Goal: Information Seeking & Learning: Check status

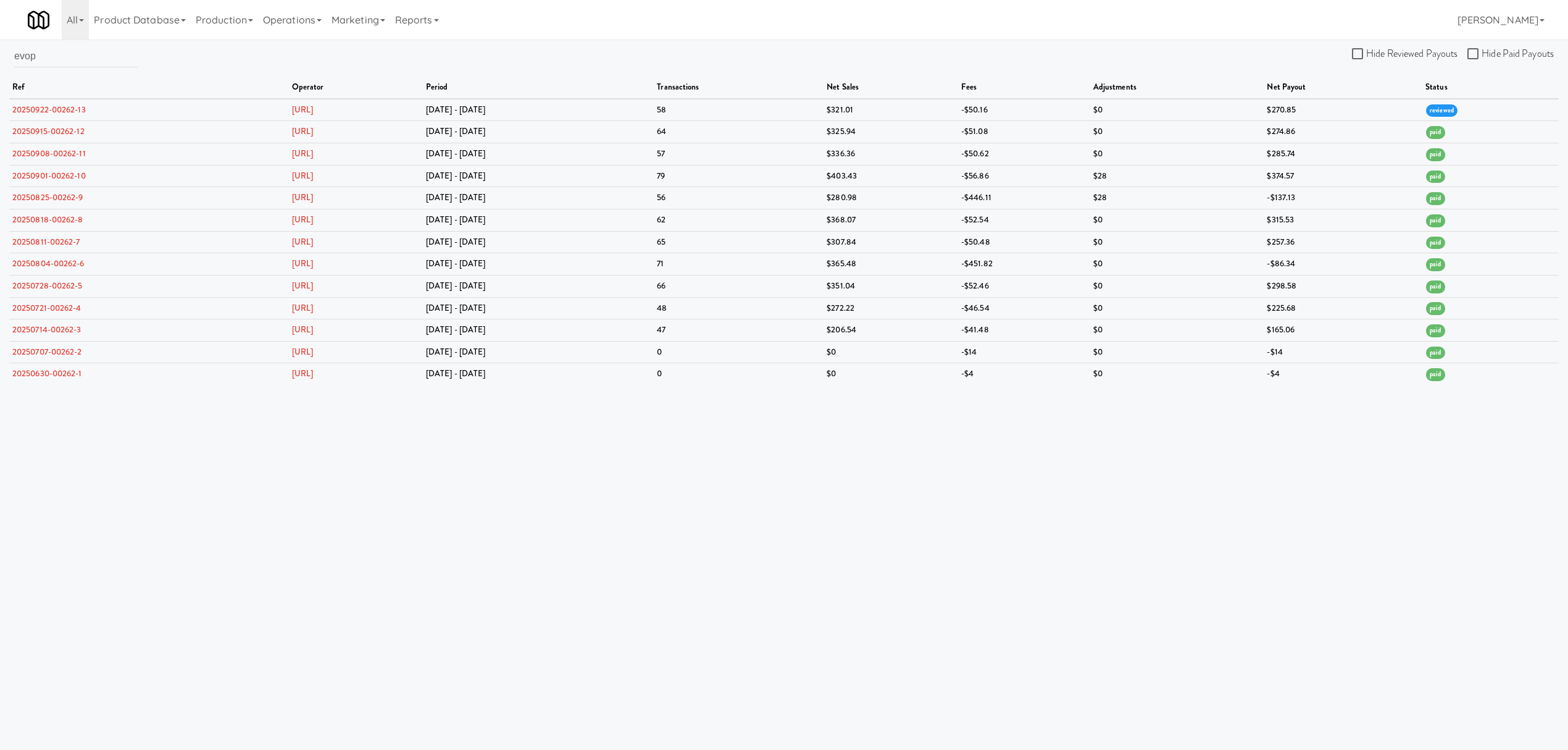
click at [0, 68] on html "Okay Okay Select date: previous 2025-Sep next Su Mo Tu We Th Fr Sa 31 1 2 3 4 5…" at bounding box center [784, 375] width 1568 height 750
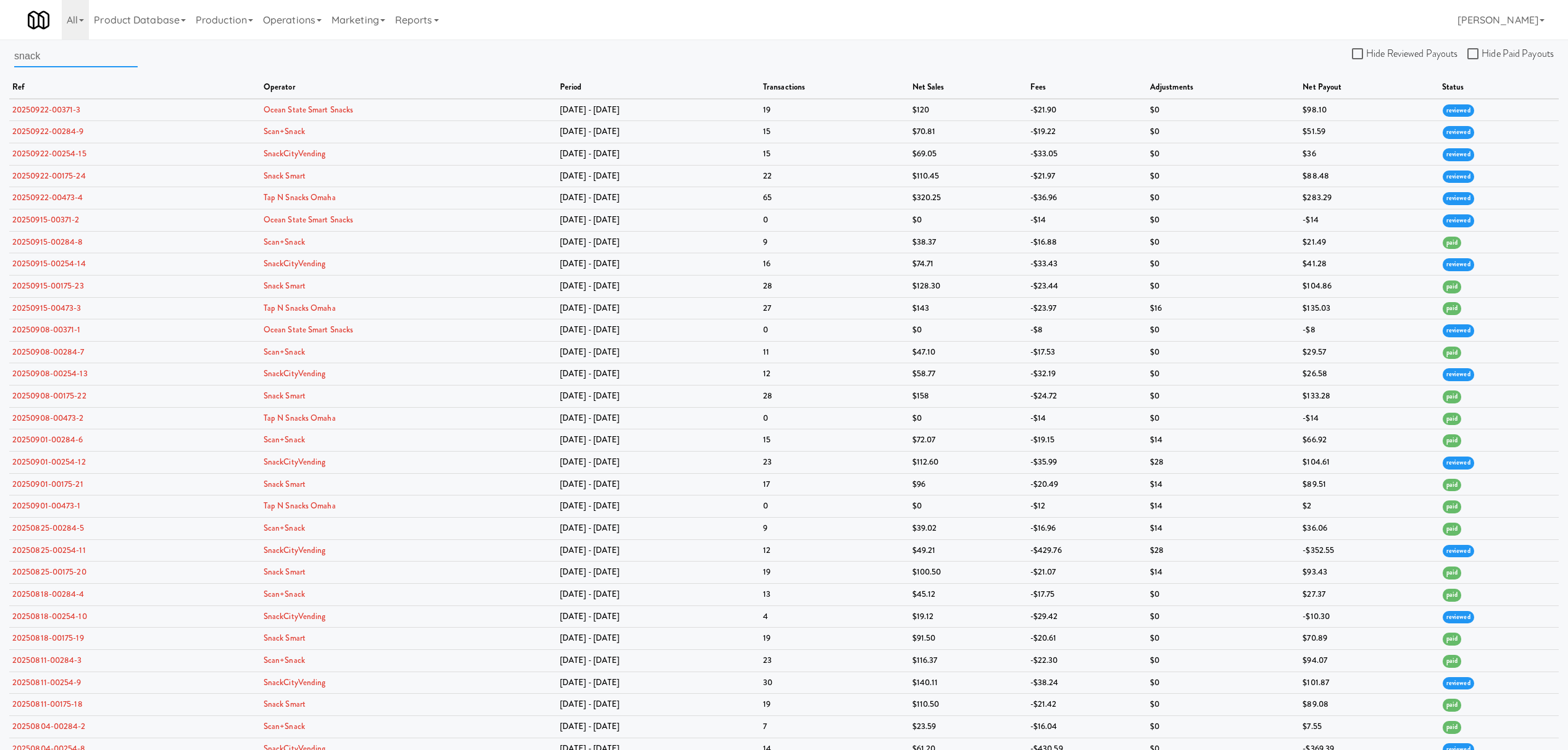
click at [54, 60] on input "snack" at bounding box center [76, 56] width 123 height 23
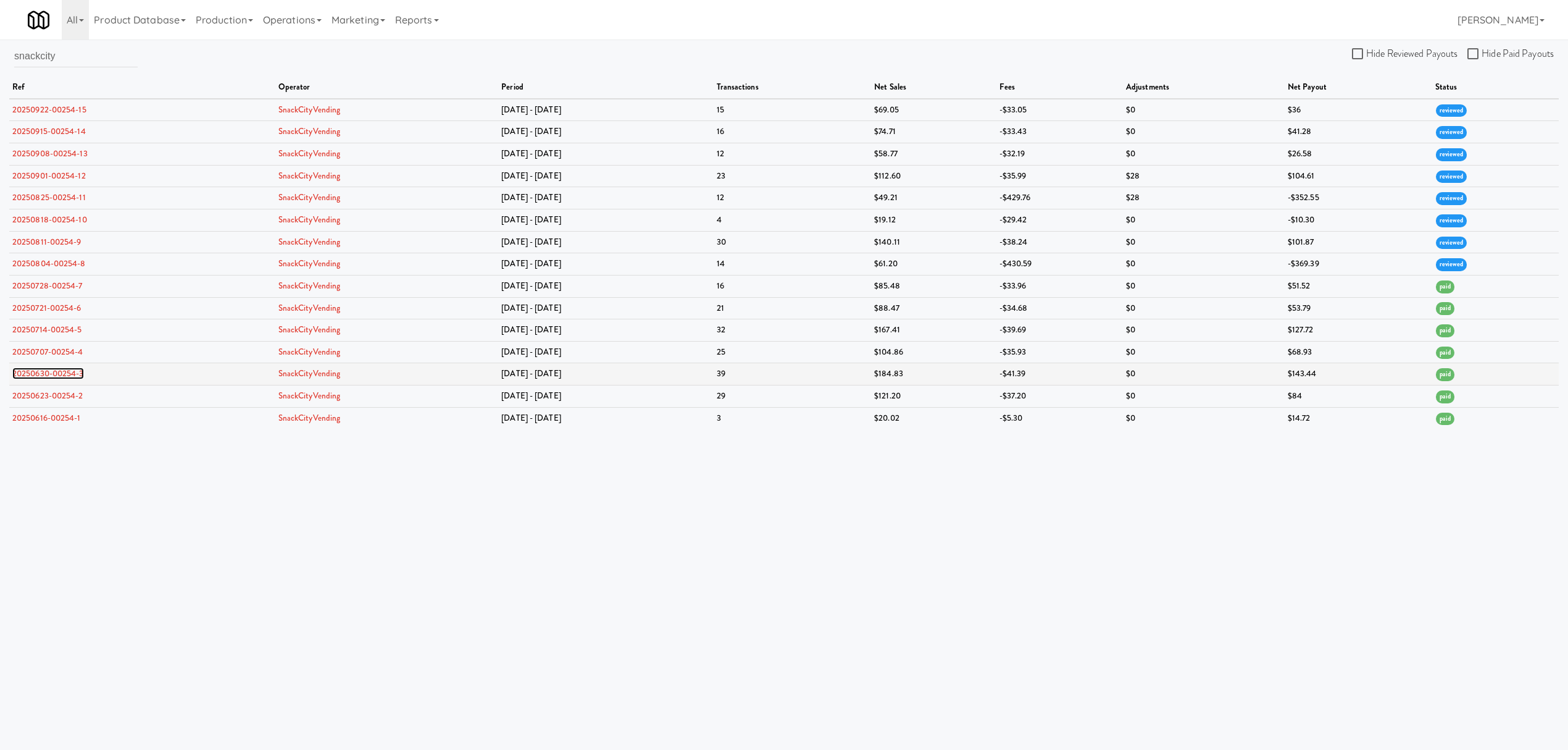
click at [58, 374] on link "20250630-00254-3" at bounding box center [48, 373] width 72 height 11
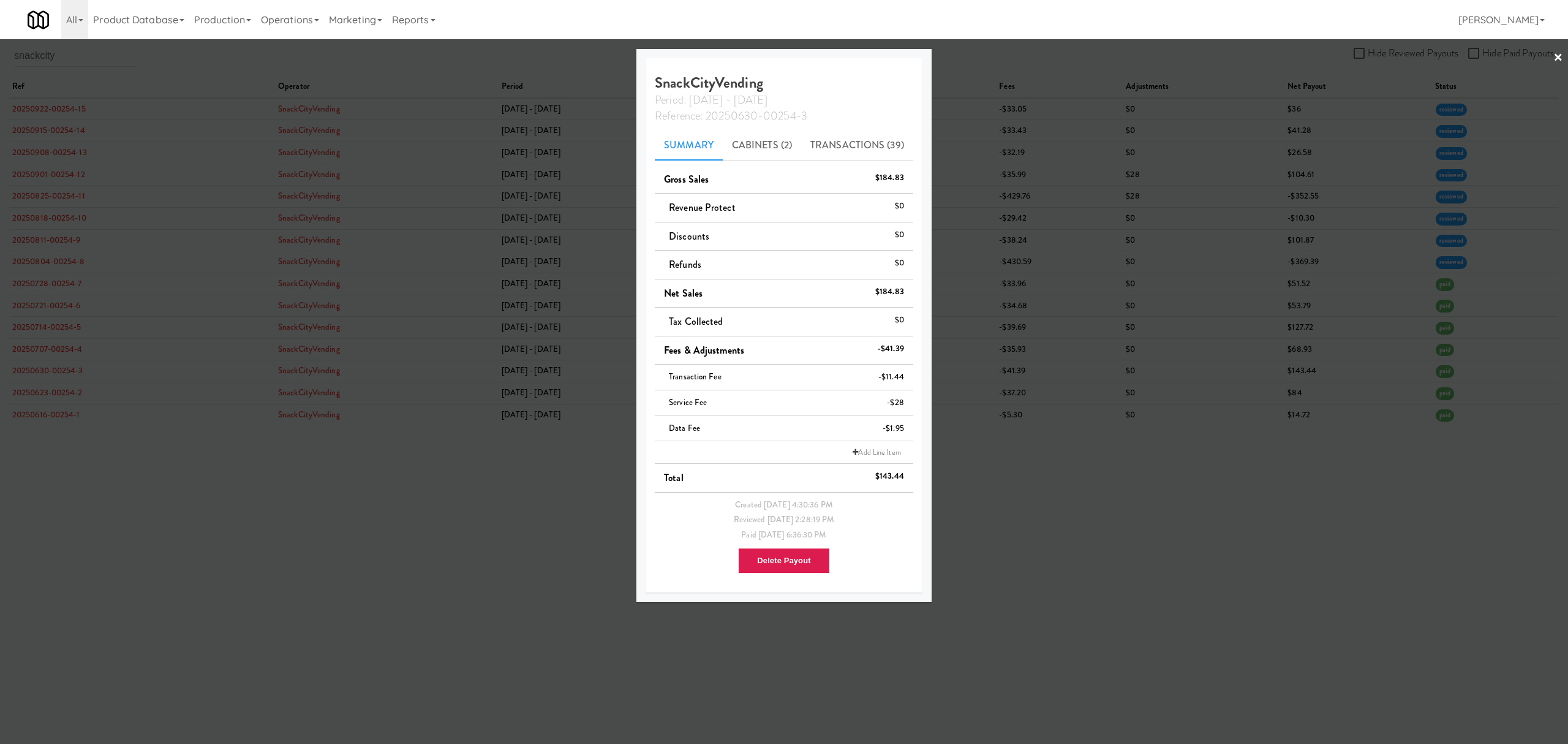
click at [58, 304] on div at bounding box center [784, 372] width 1568 height 744
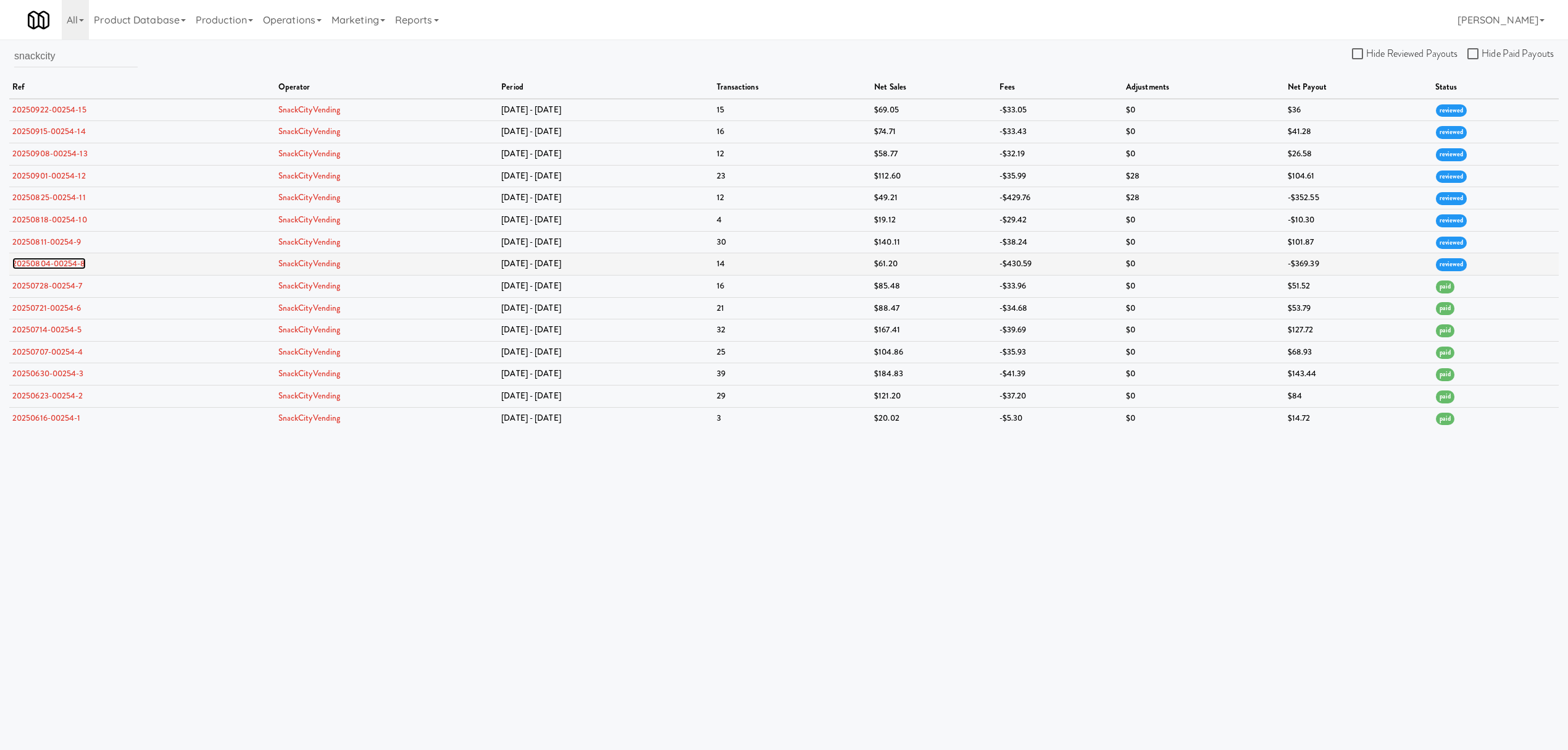
click at [57, 265] on link "20250804-00254-8" at bounding box center [49, 263] width 74 height 11
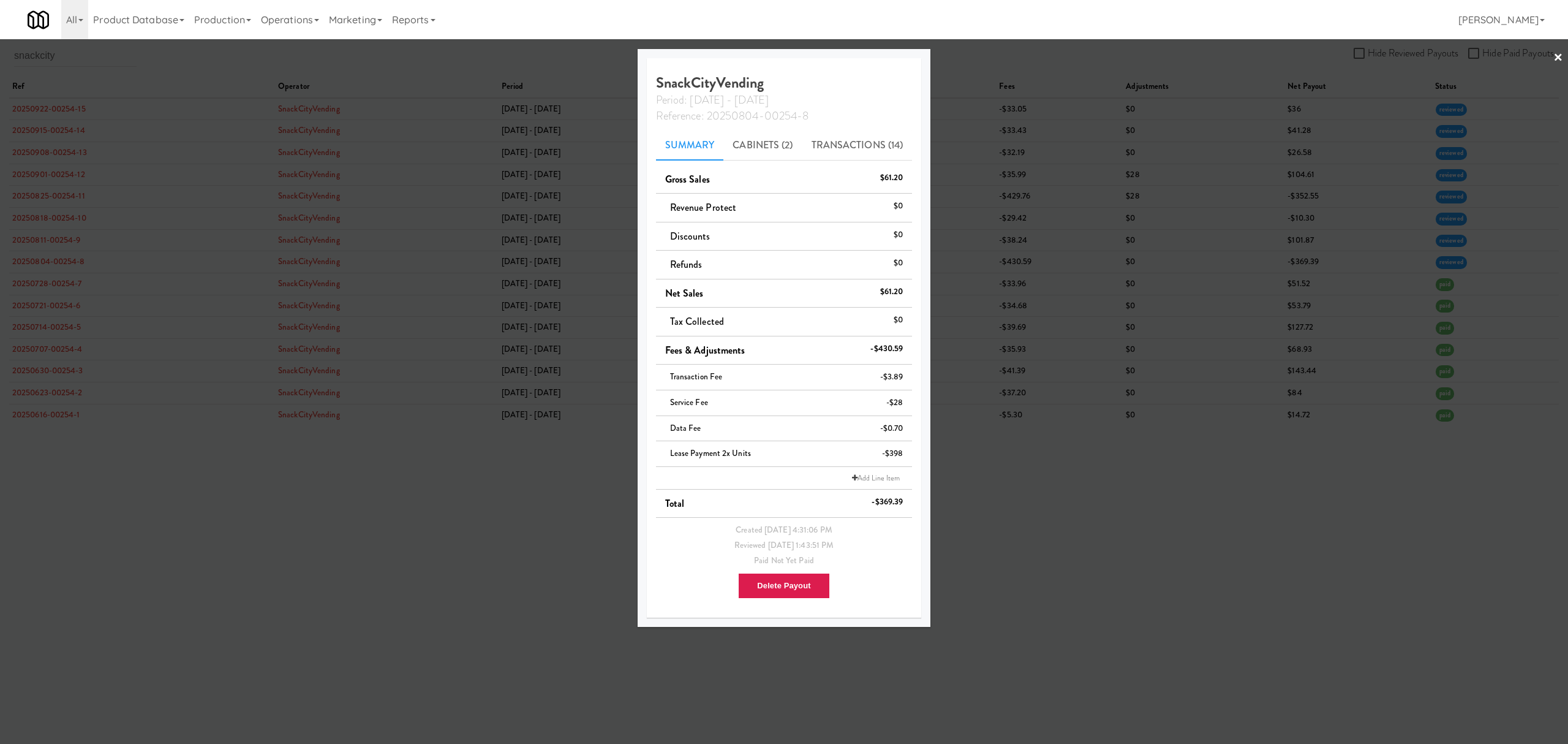
click at [558, 549] on div at bounding box center [784, 372] width 1568 height 744
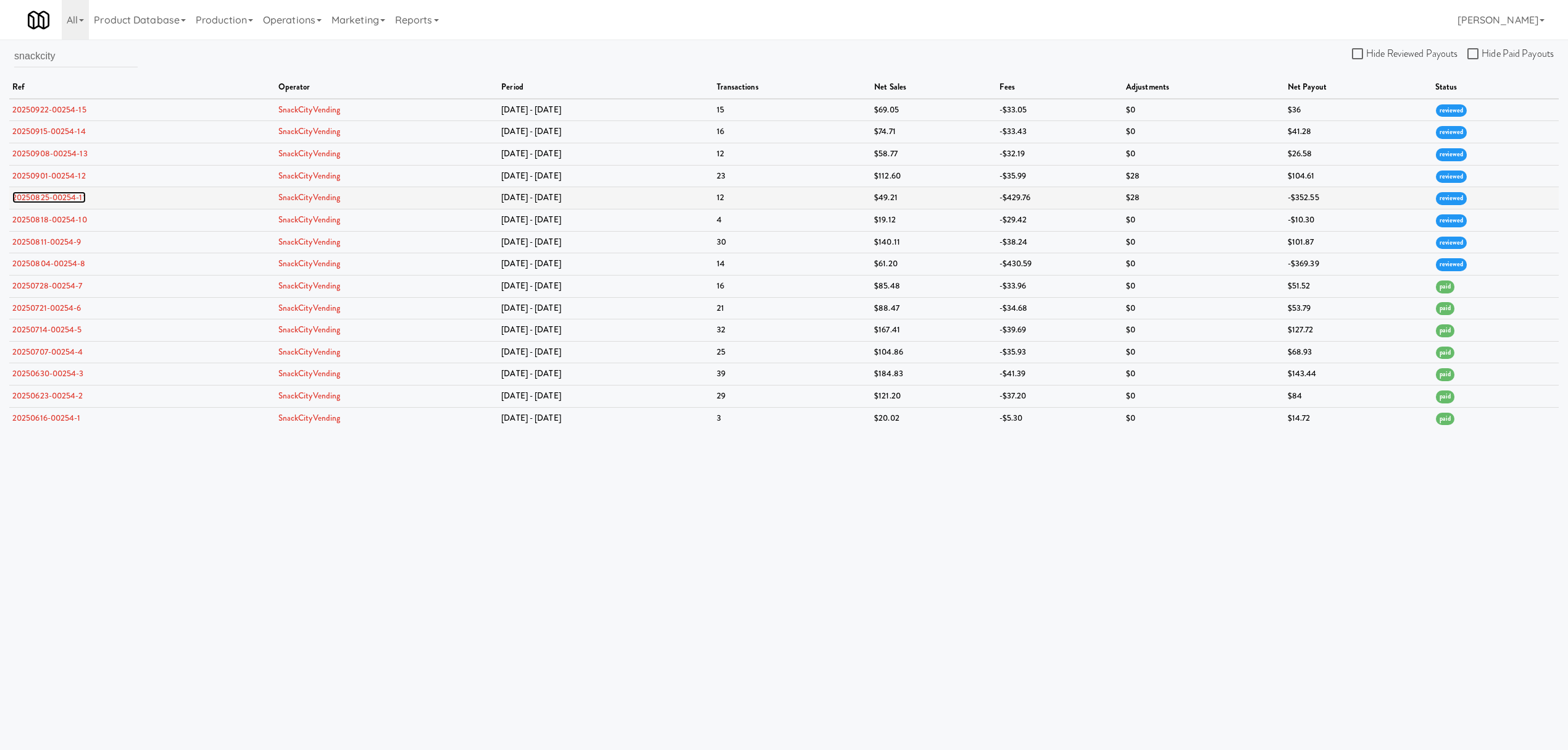
click at [57, 196] on link "20250825-00254-11" at bounding box center [49, 197] width 74 height 11
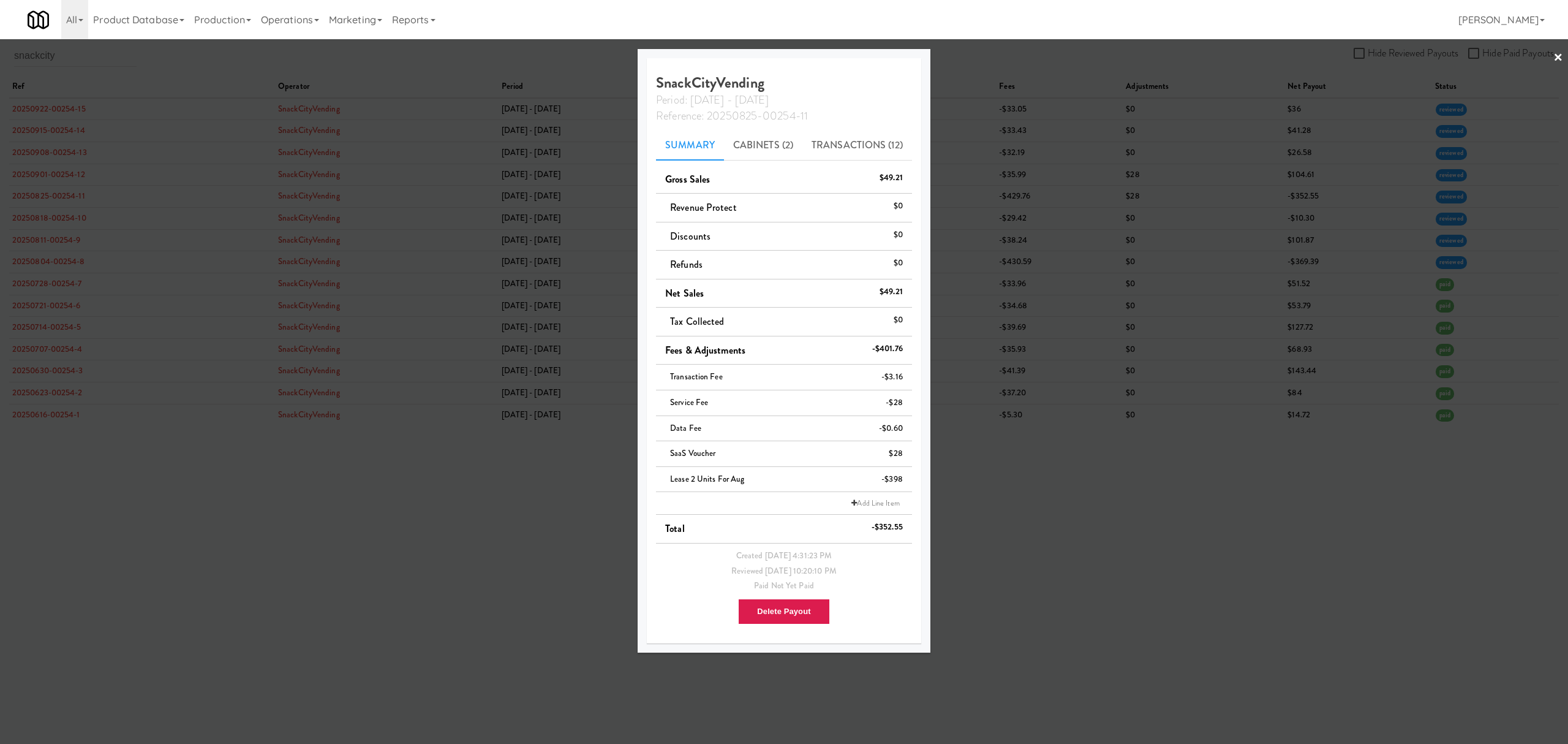
click at [381, 486] on div at bounding box center [784, 372] width 1568 height 744
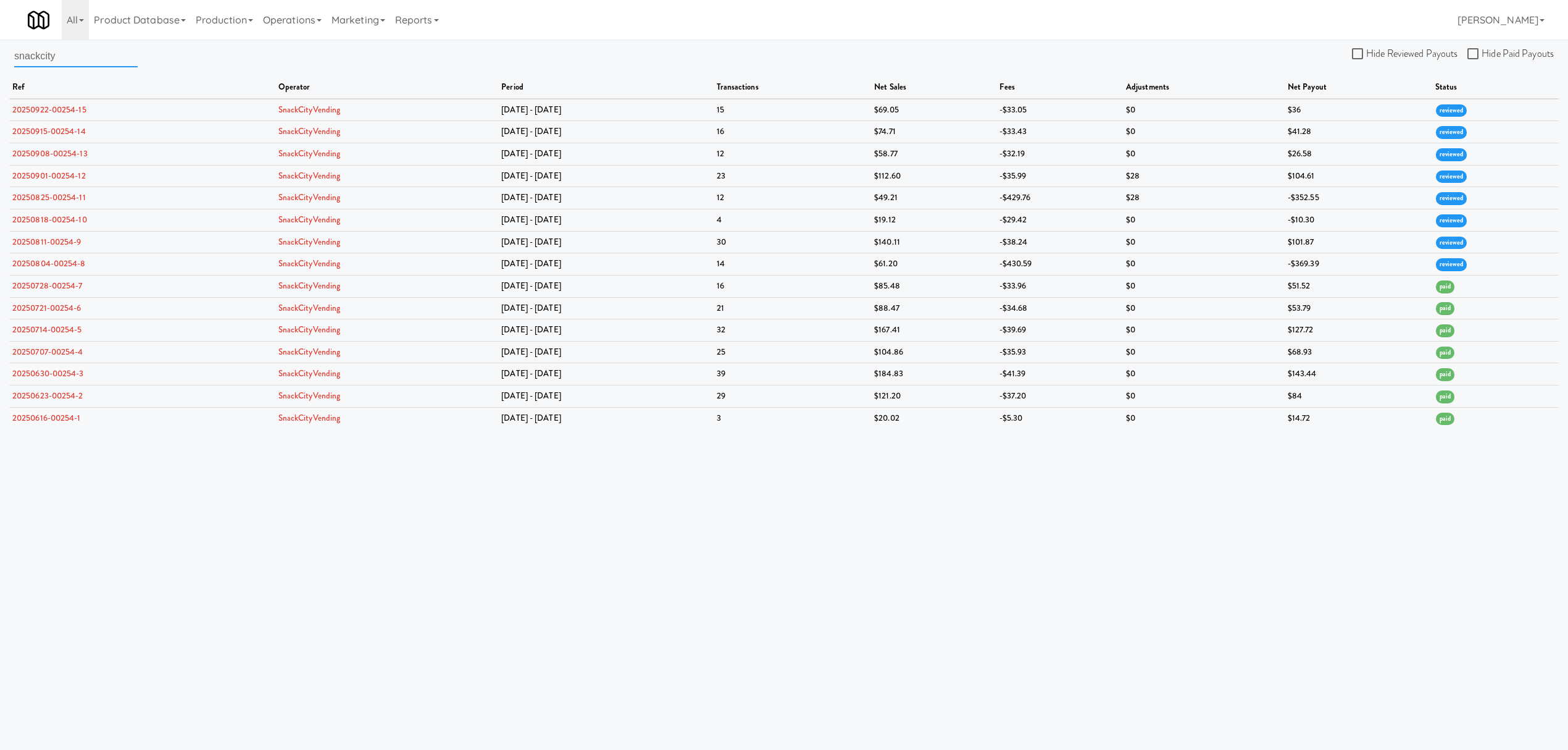
drag, startPoint x: 62, startPoint y: 53, endPoint x: -119, endPoint y: 47, distance: 181.1
click at [0, 47] on html "Okay Okay Select date: previous 2025-Sep next Su Mo Tu We Th Fr Sa 31 1 2 3 4 5…" at bounding box center [784, 375] width 1568 height 750
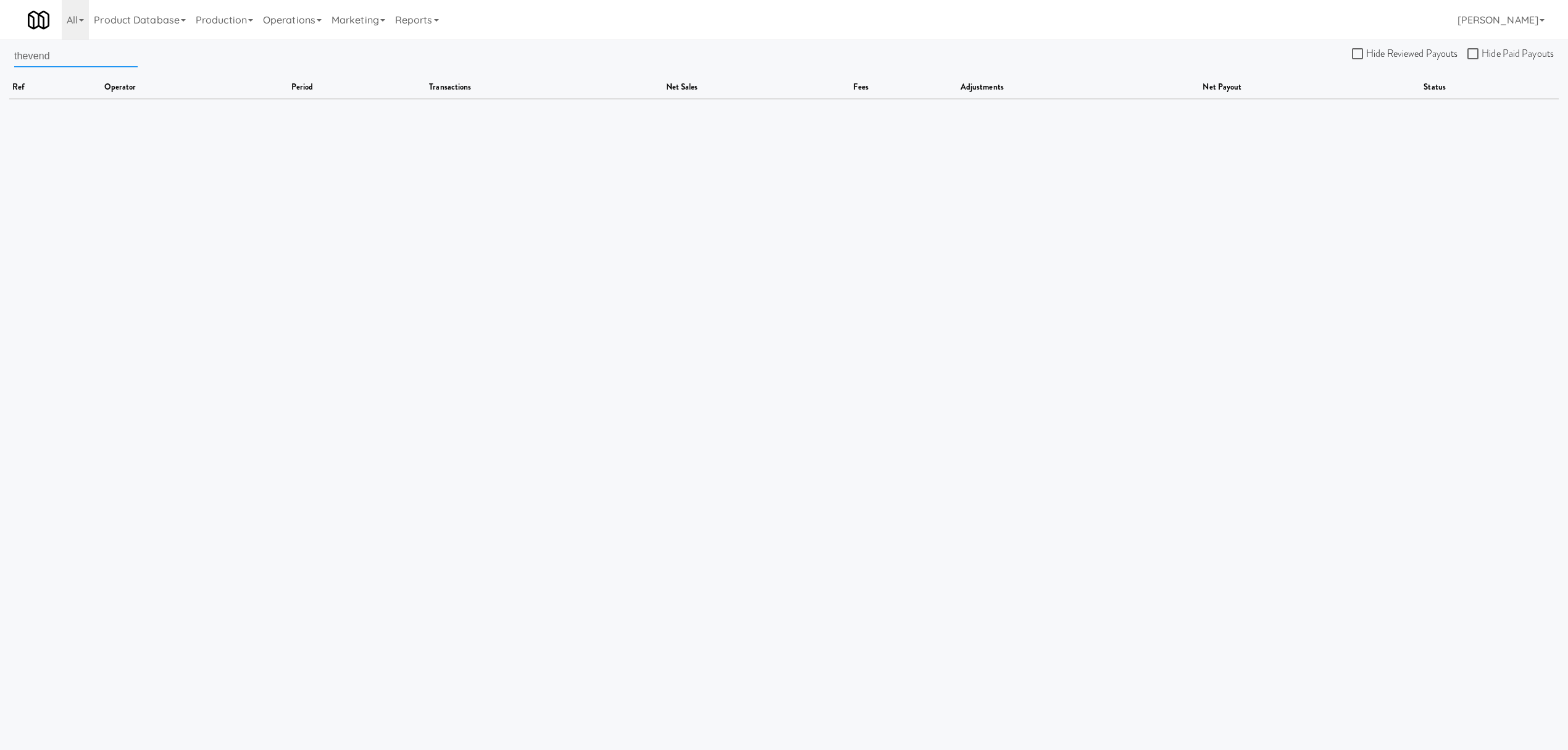
click at [28, 56] on input "thevend" at bounding box center [76, 56] width 123 height 23
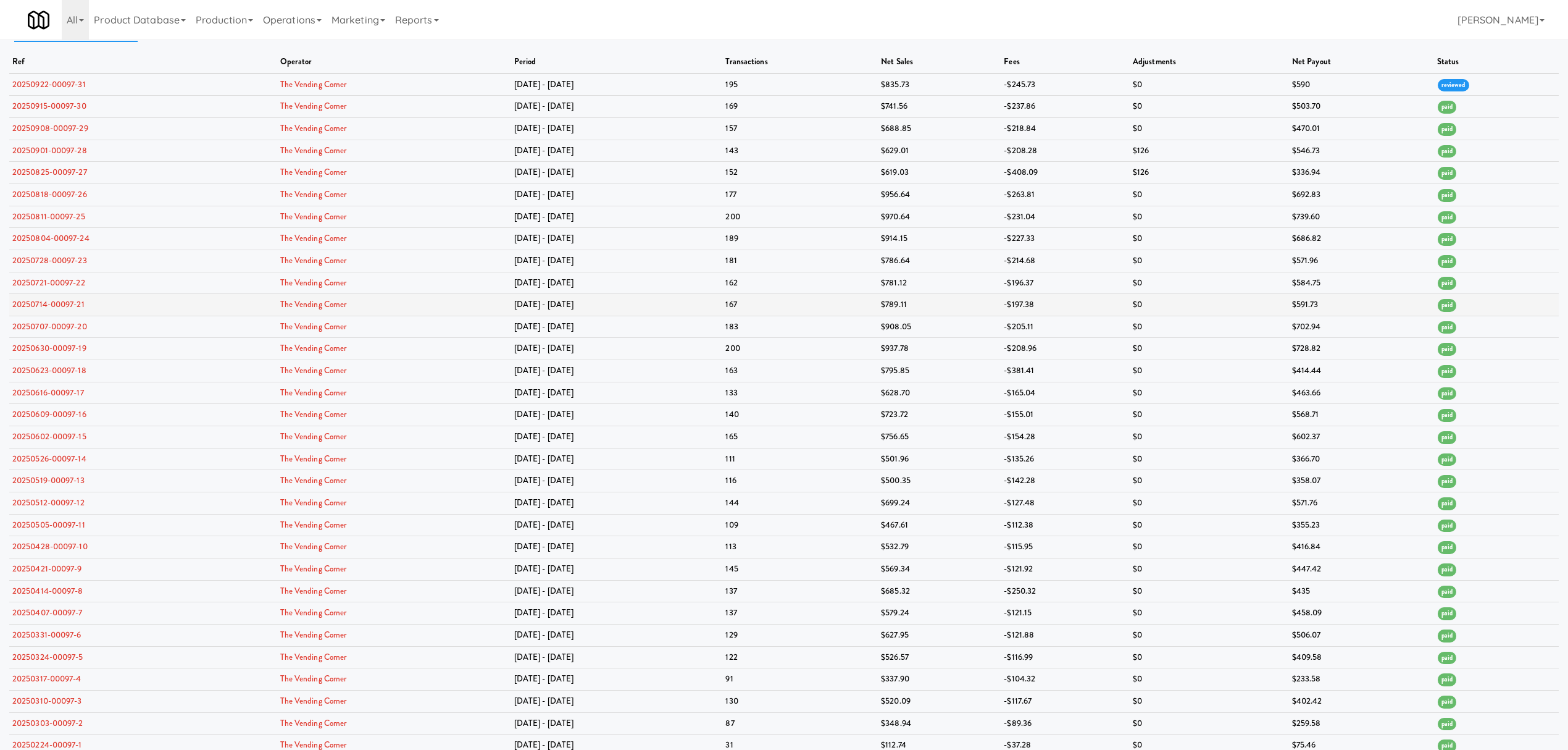
scroll to position [40, 0]
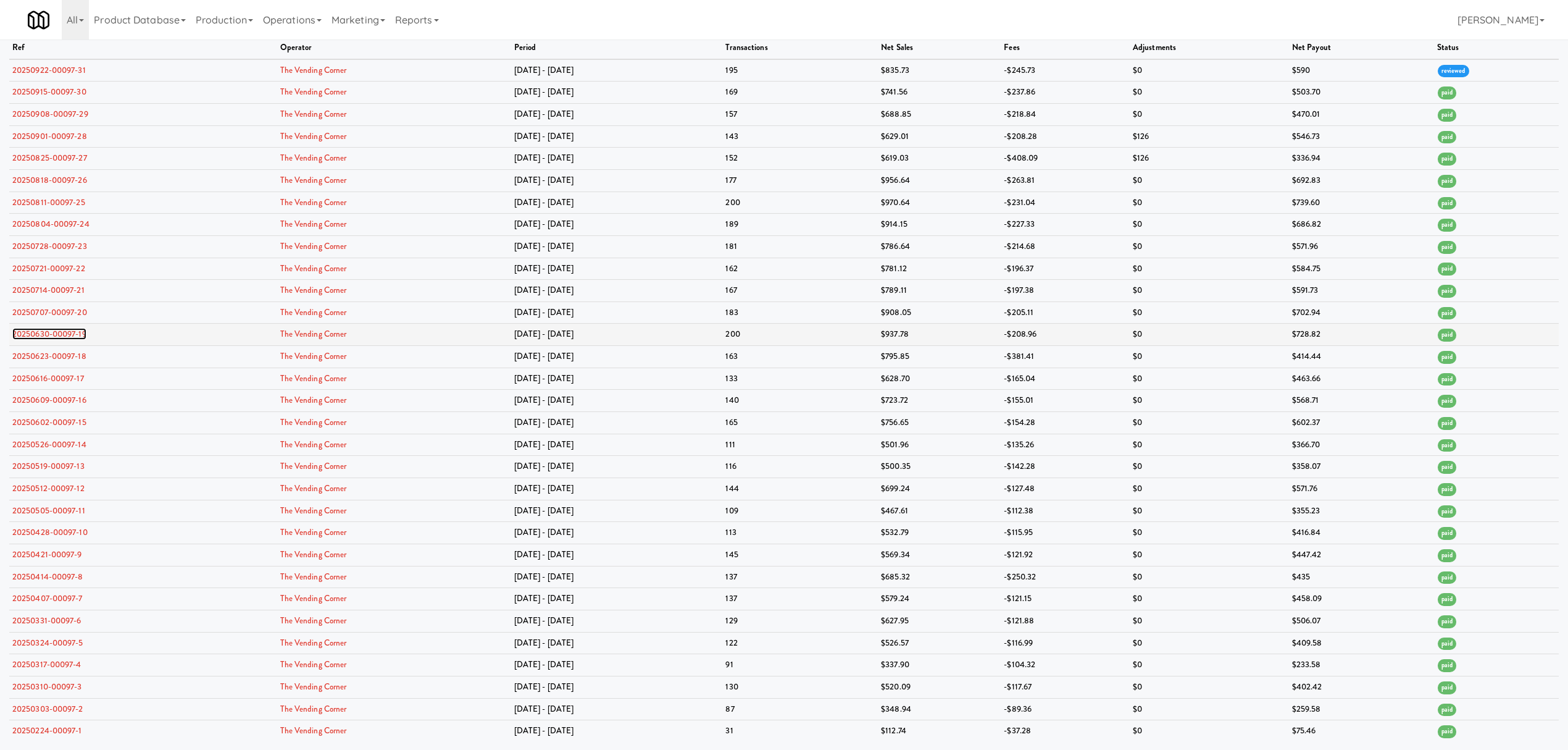
click at [68, 339] on link "20250630-00097-19" at bounding box center [49, 333] width 74 height 11
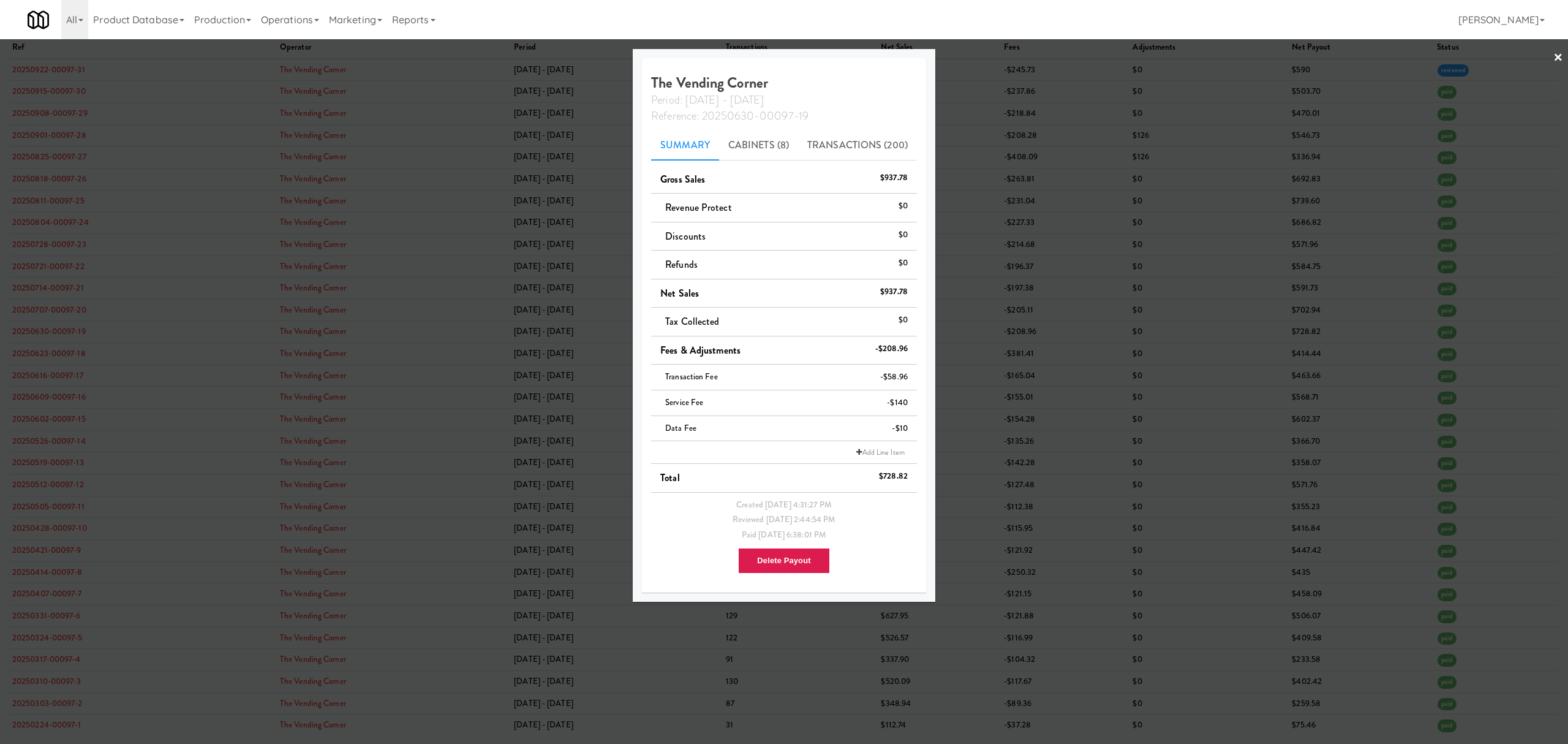
click at [206, 268] on div at bounding box center [784, 372] width 1568 height 744
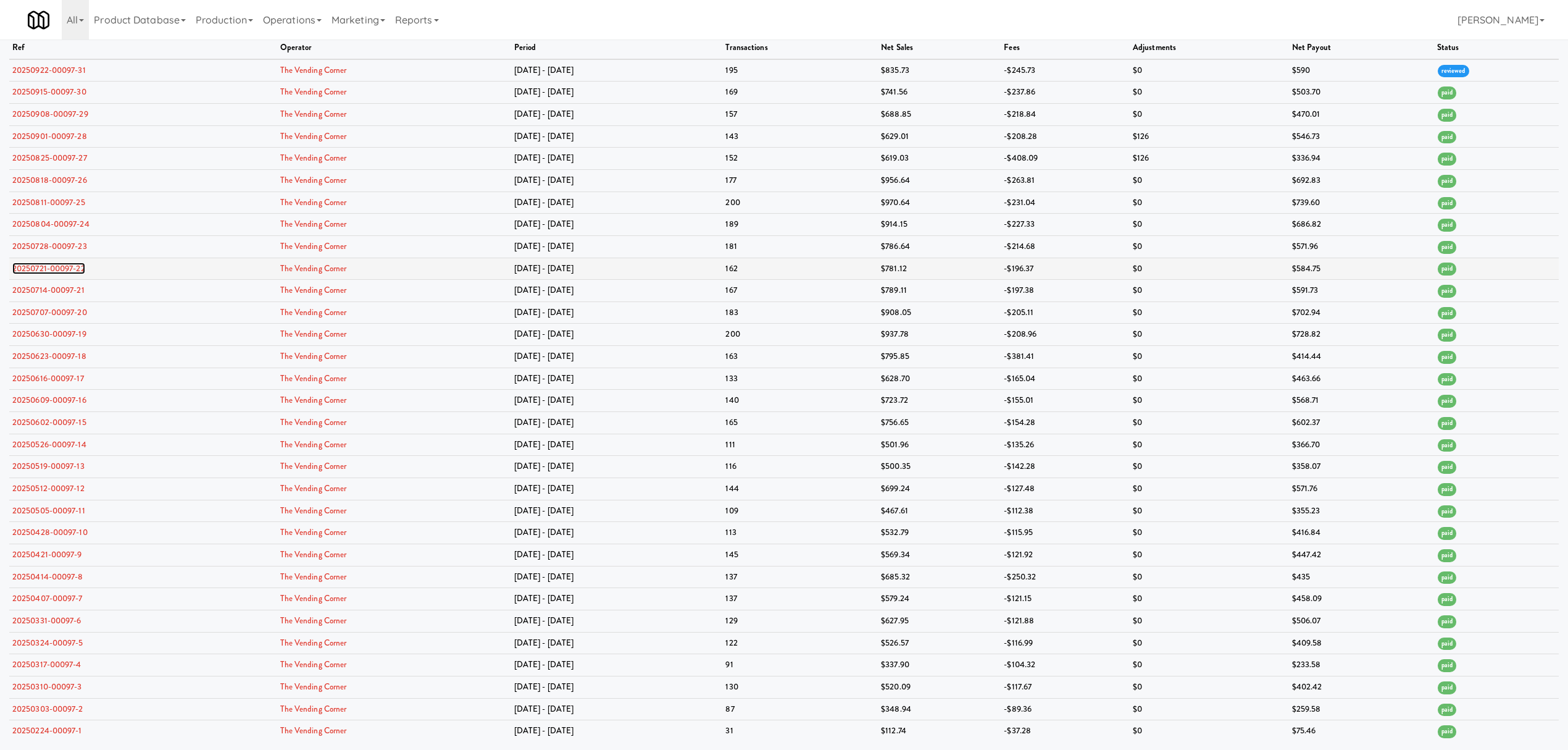
click at [70, 270] on link "20250721-00097-22" at bounding box center [48, 268] width 73 height 11
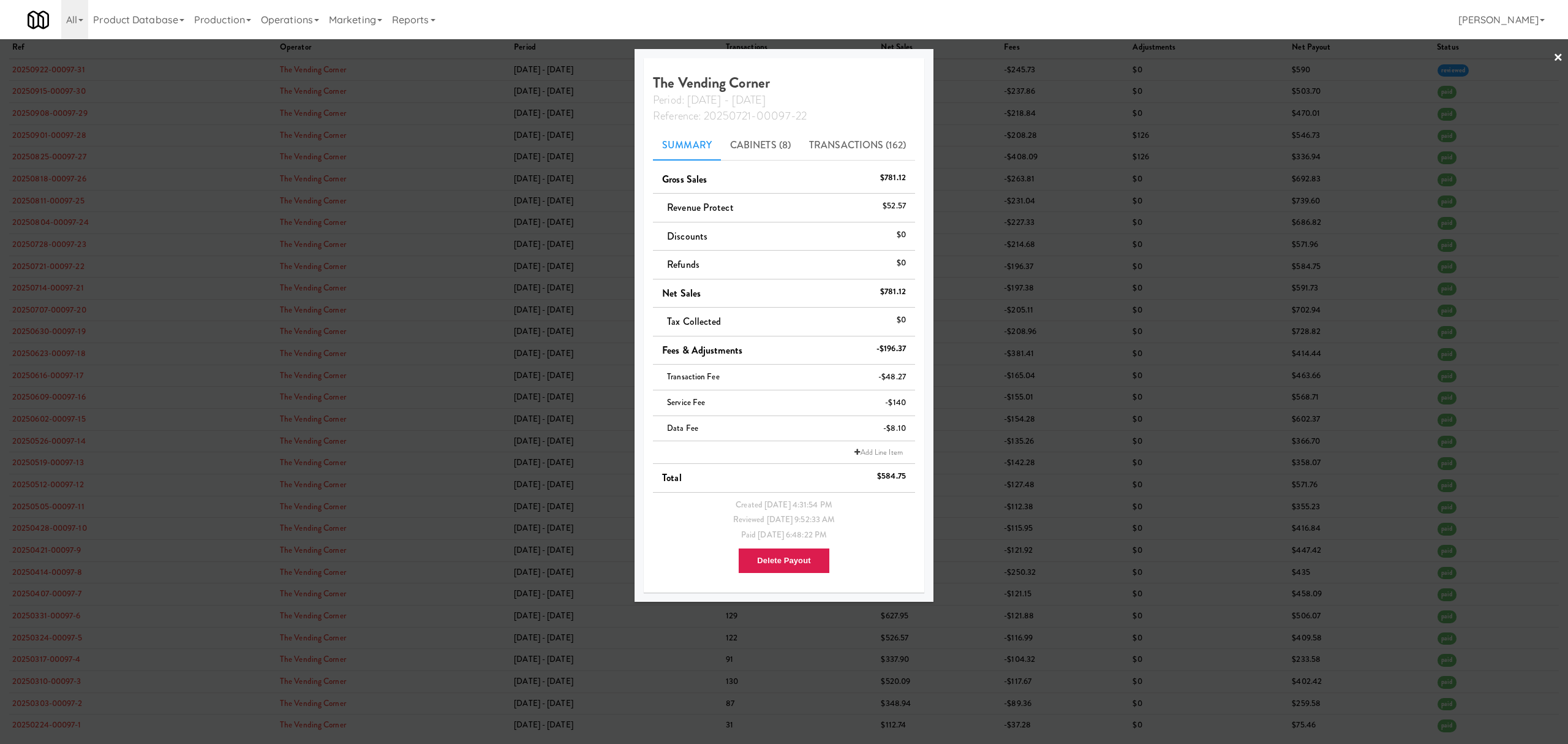
click at [71, 354] on div at bounding box center [784, 372] width 1568 height 744
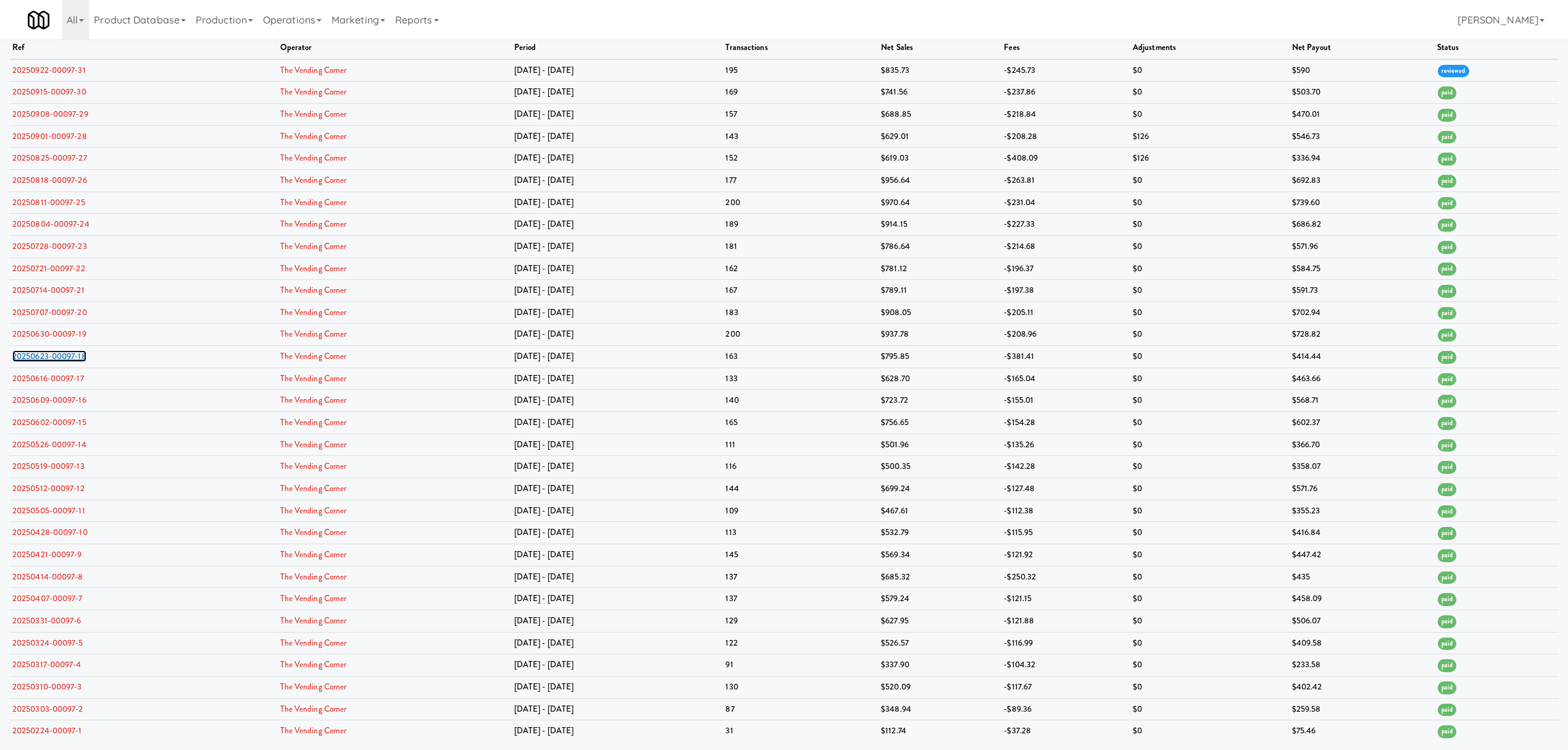
click at [72, 357] on link "20250623-00097-18" at bounding box center [49, 355] width 74 height 11
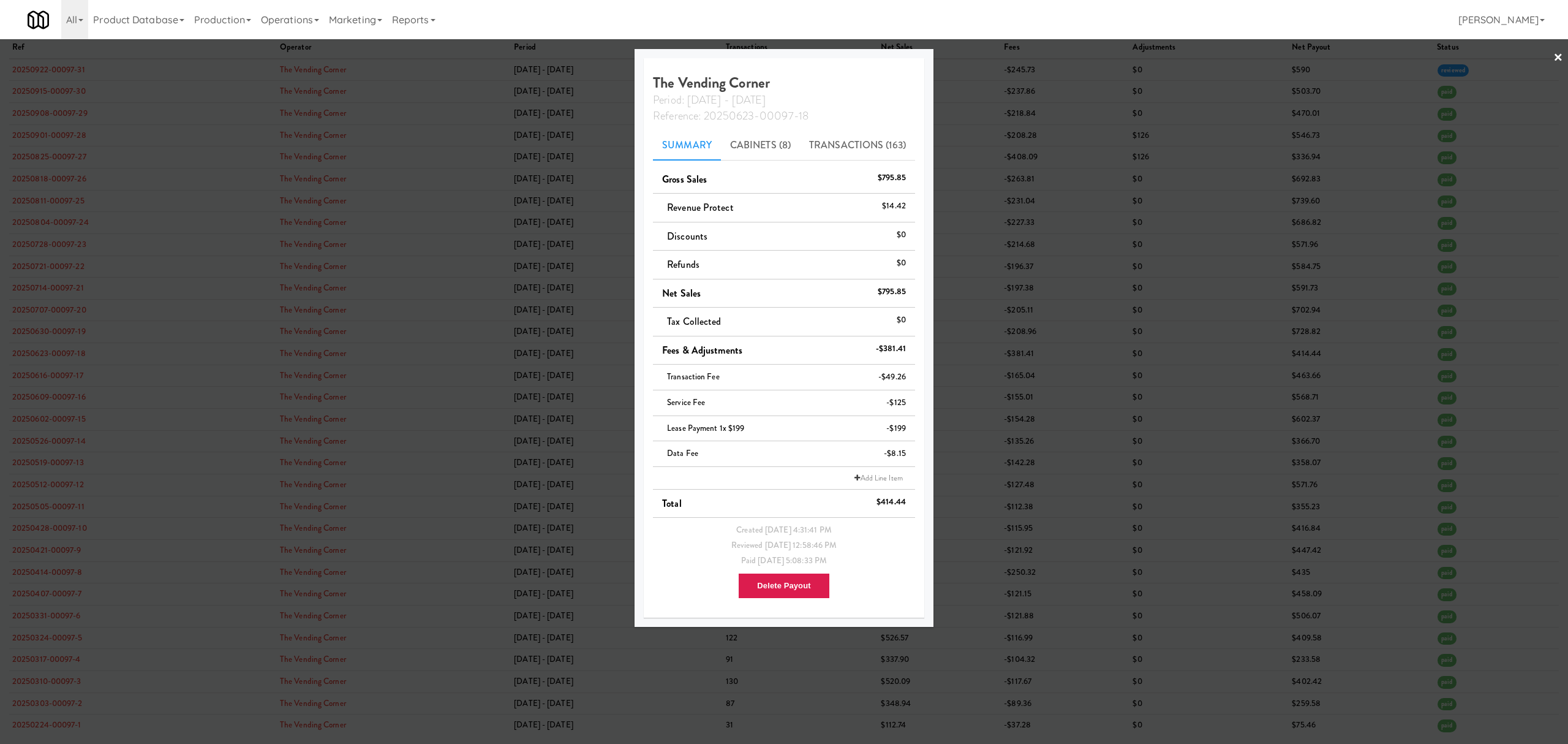
click at [67, 224] on div at bounding box center [784, 372] width 1568 height 744
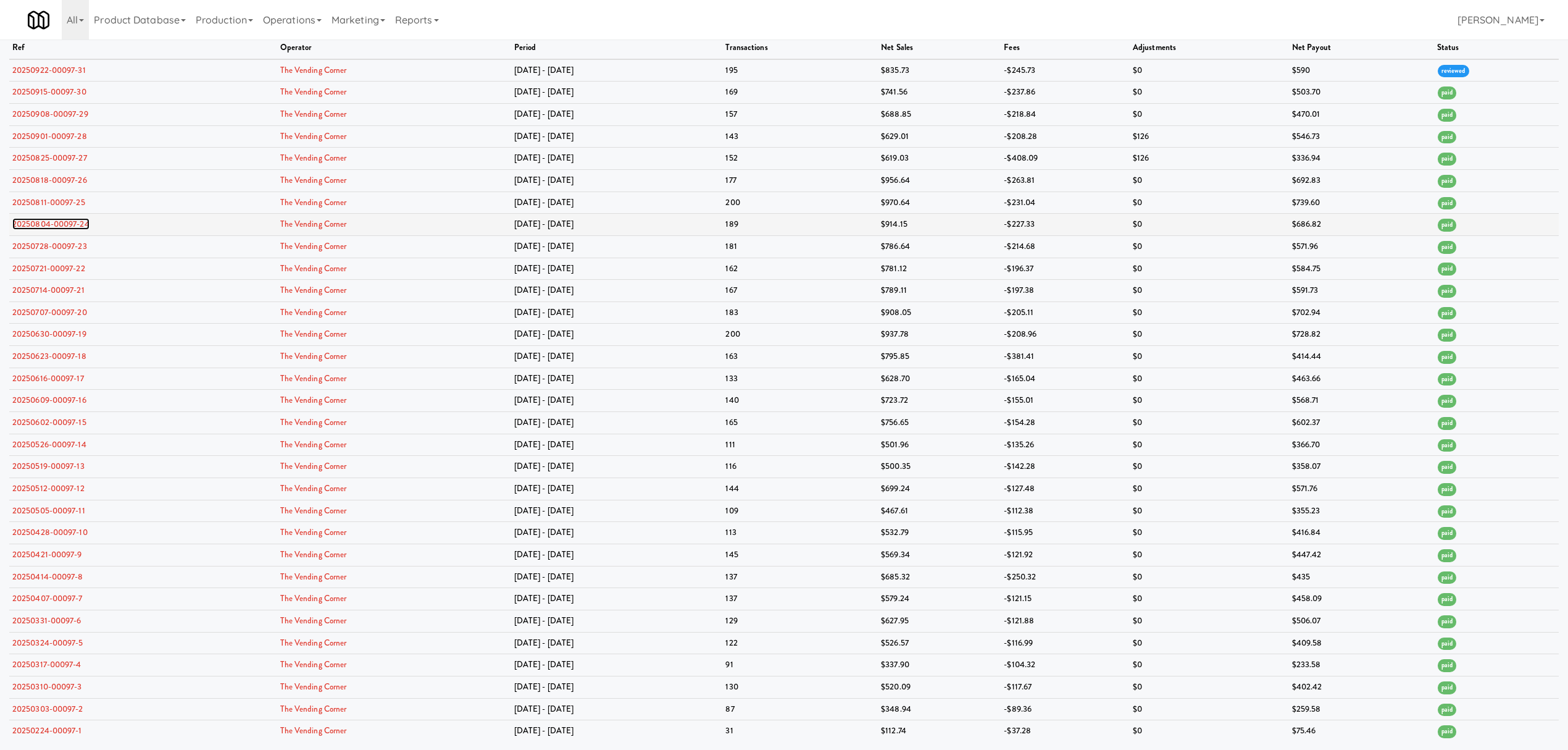
click at [67, 226] on link "20250804-00097-24" at bounding box center [51, 224] width 77 height 11
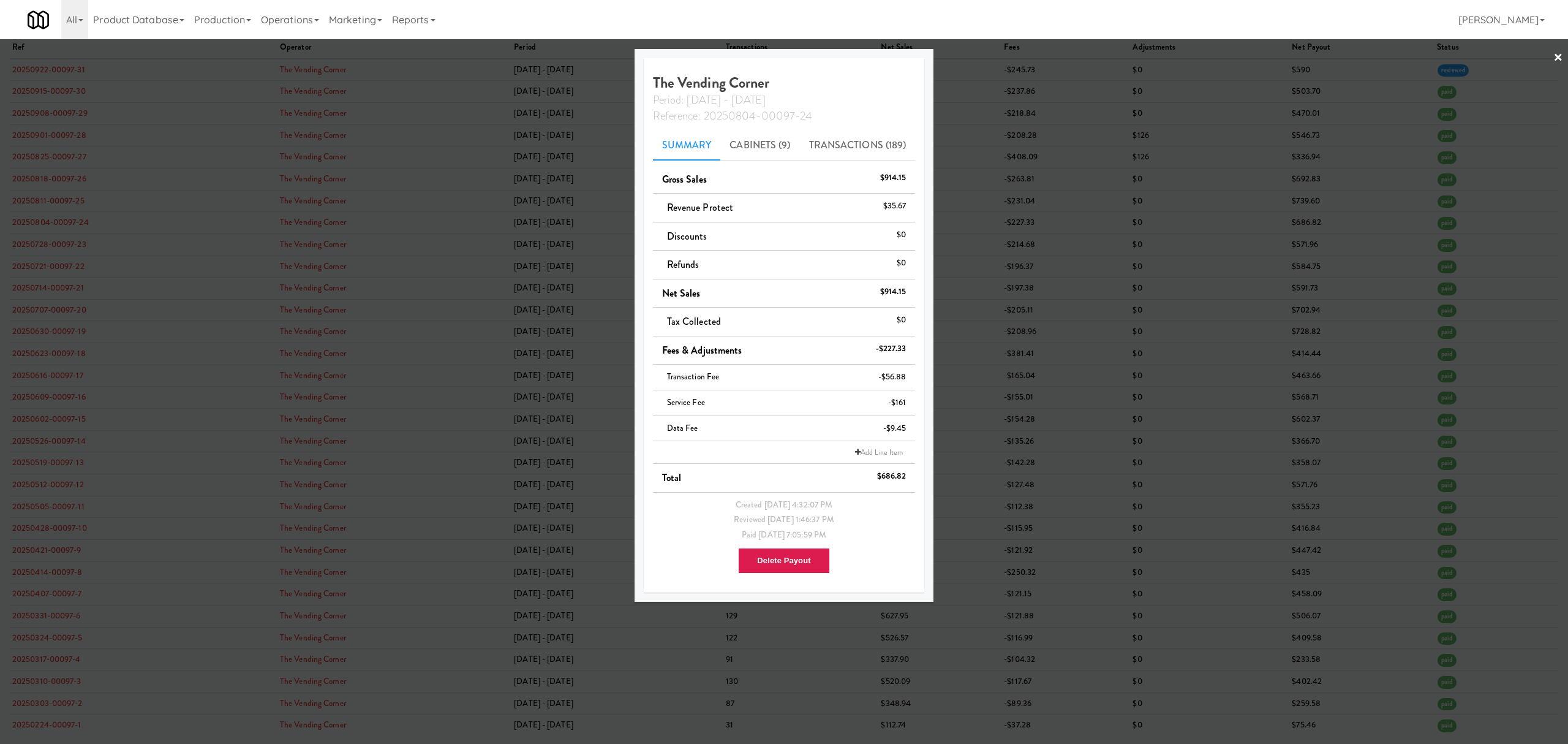
click at [68, 154] on div at bounding box center [784, 372] width 1568 height 744
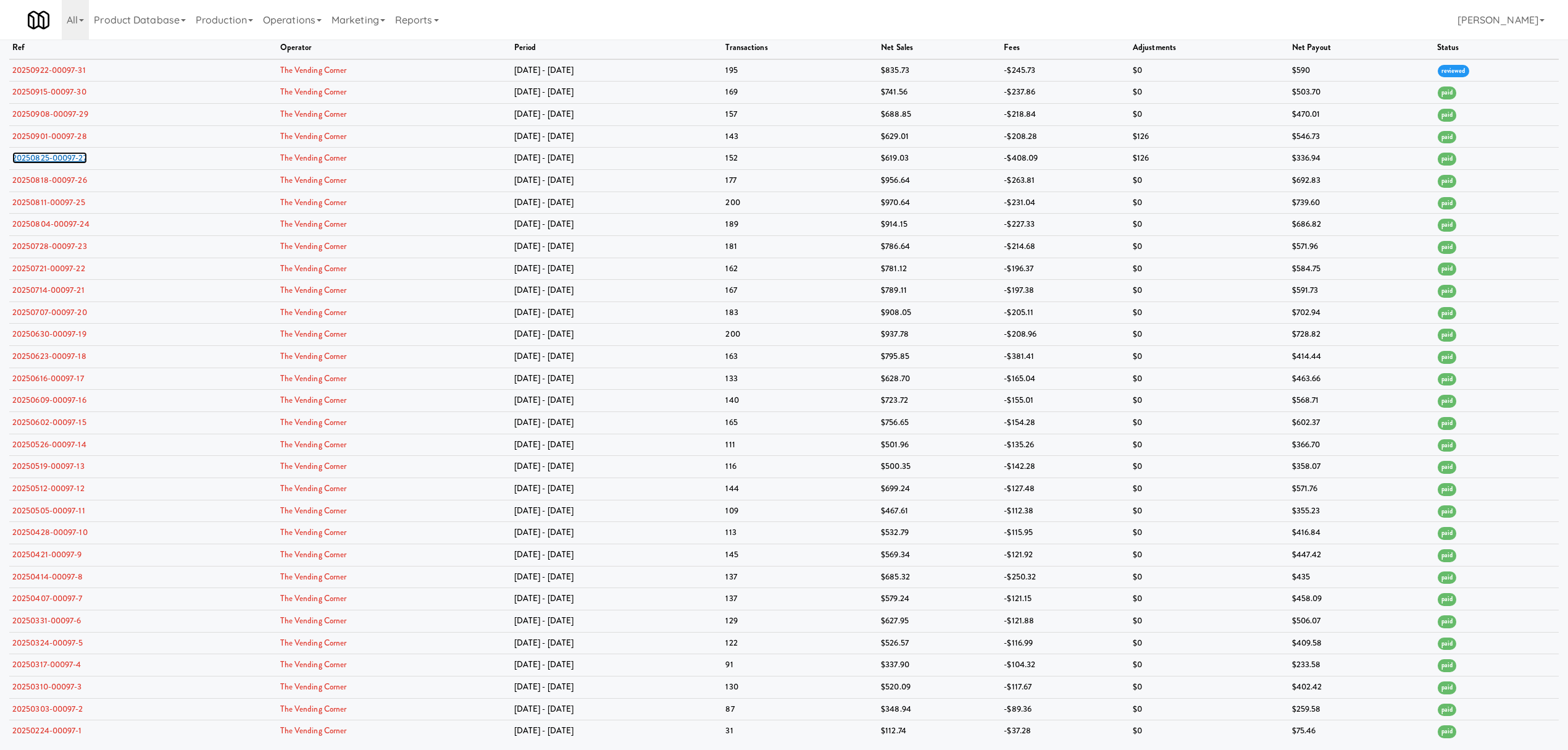
click at [69, 155] on link "20250825-00097-27" at bounding box center [50, 157] width 75 height 11
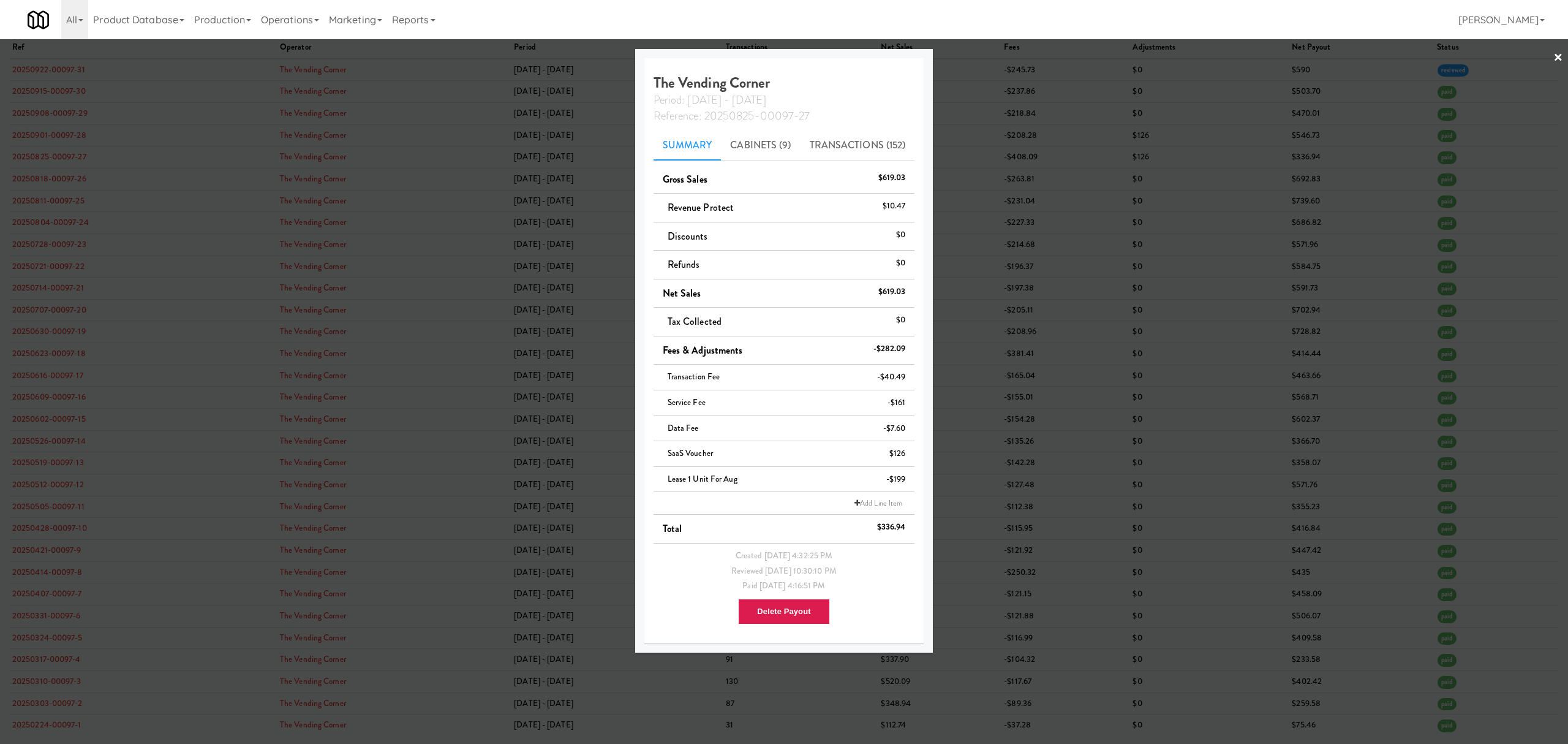
click at [188, 103] on div at bounding box center [784, 372] width 1568 height 744
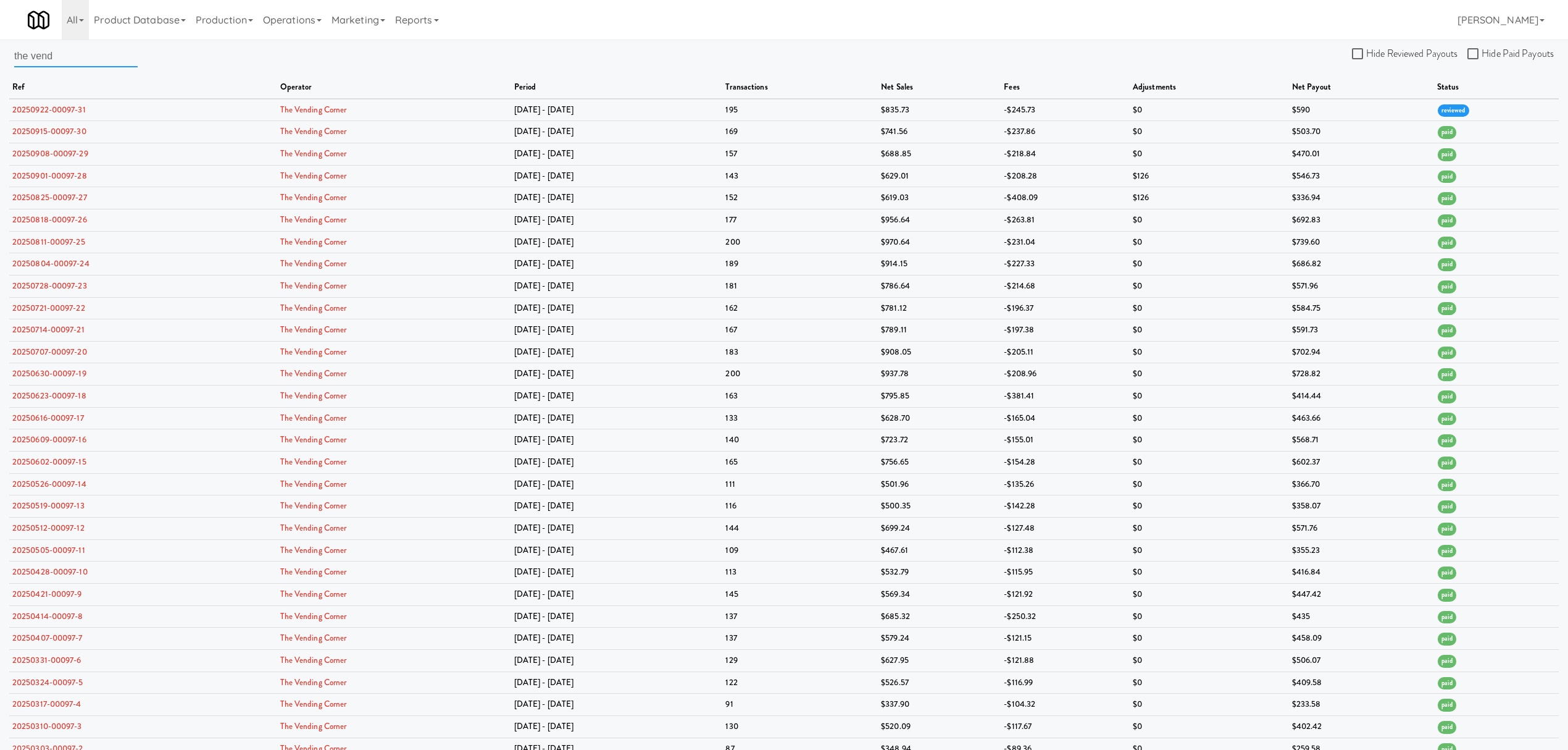
drag, startPoint x: 63, startPoint y: 56, endPoint x: -77, endPoint y: 56, distance: 140.0
click at [0, 56] on html "Okay Okay Select date: previous 2025-Sep next Su Mo Tu We Th Fr Sa 31 1 2 3 4 5…" at bounding box center [784, 375] width 1568 height 750
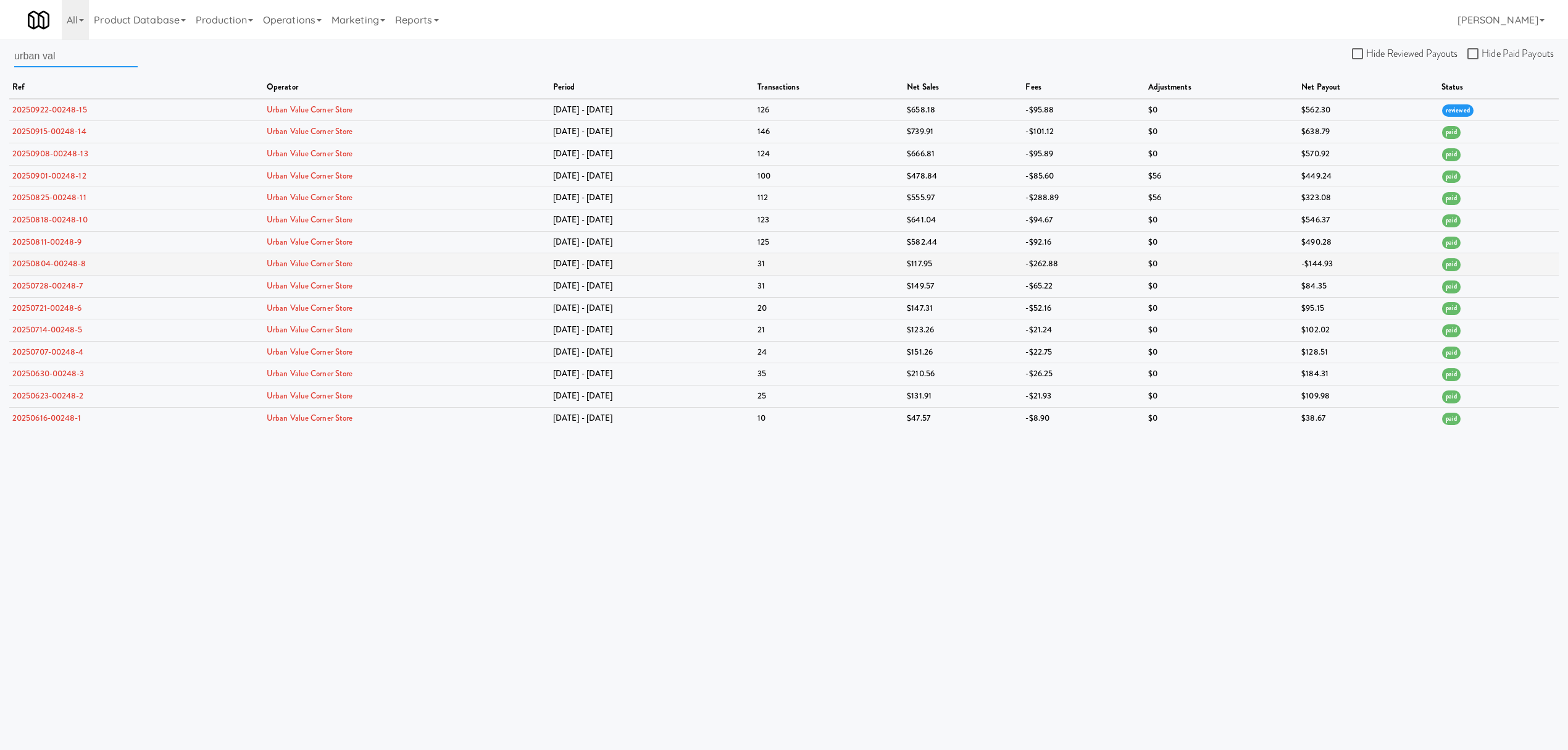
type input "urban val"
click at [50, 265] on link "20250804-00248-8" at bounding box center [49, 263] width 74 height 11
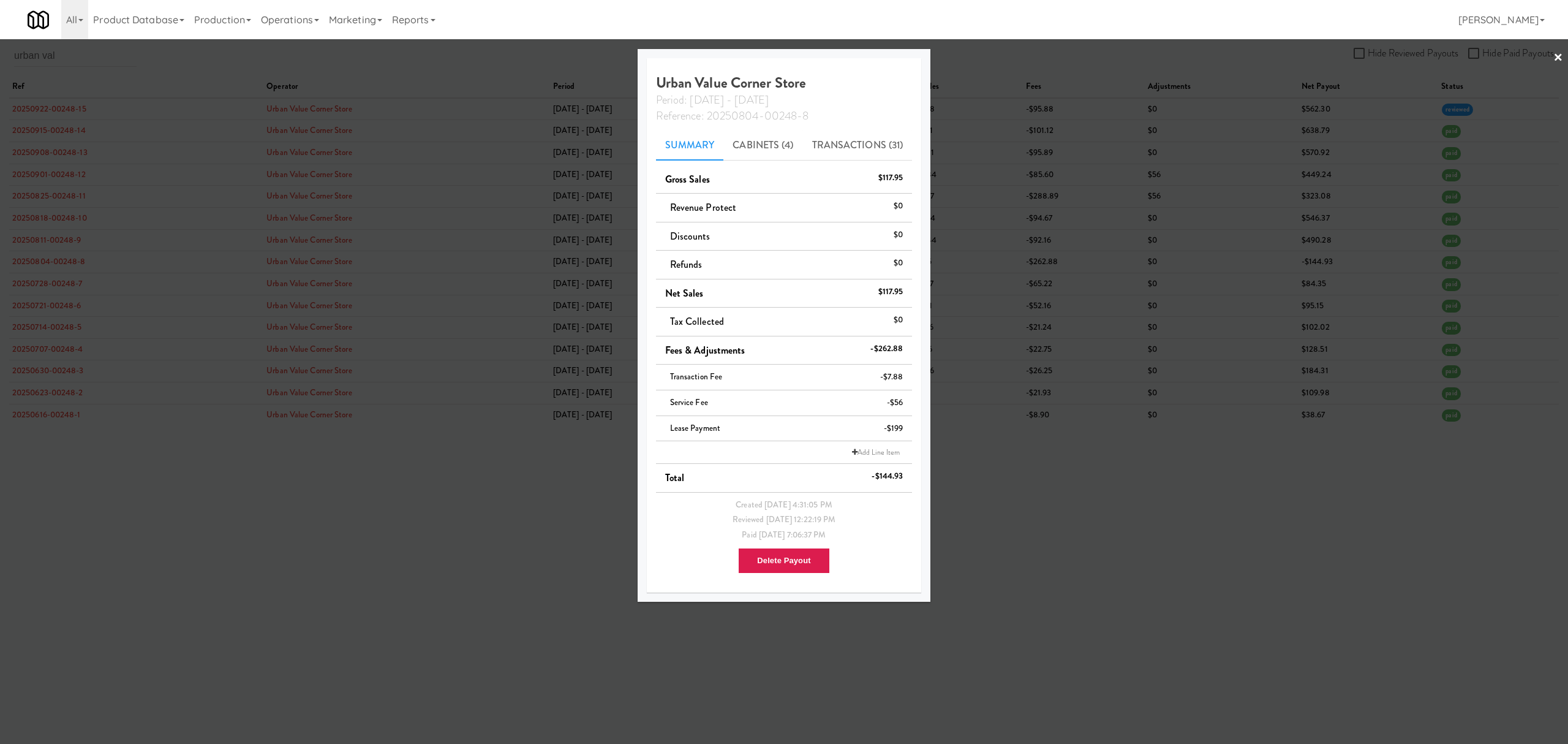
click at [66, 196] on div at bounding box center [784, 372] width 1568 height 744
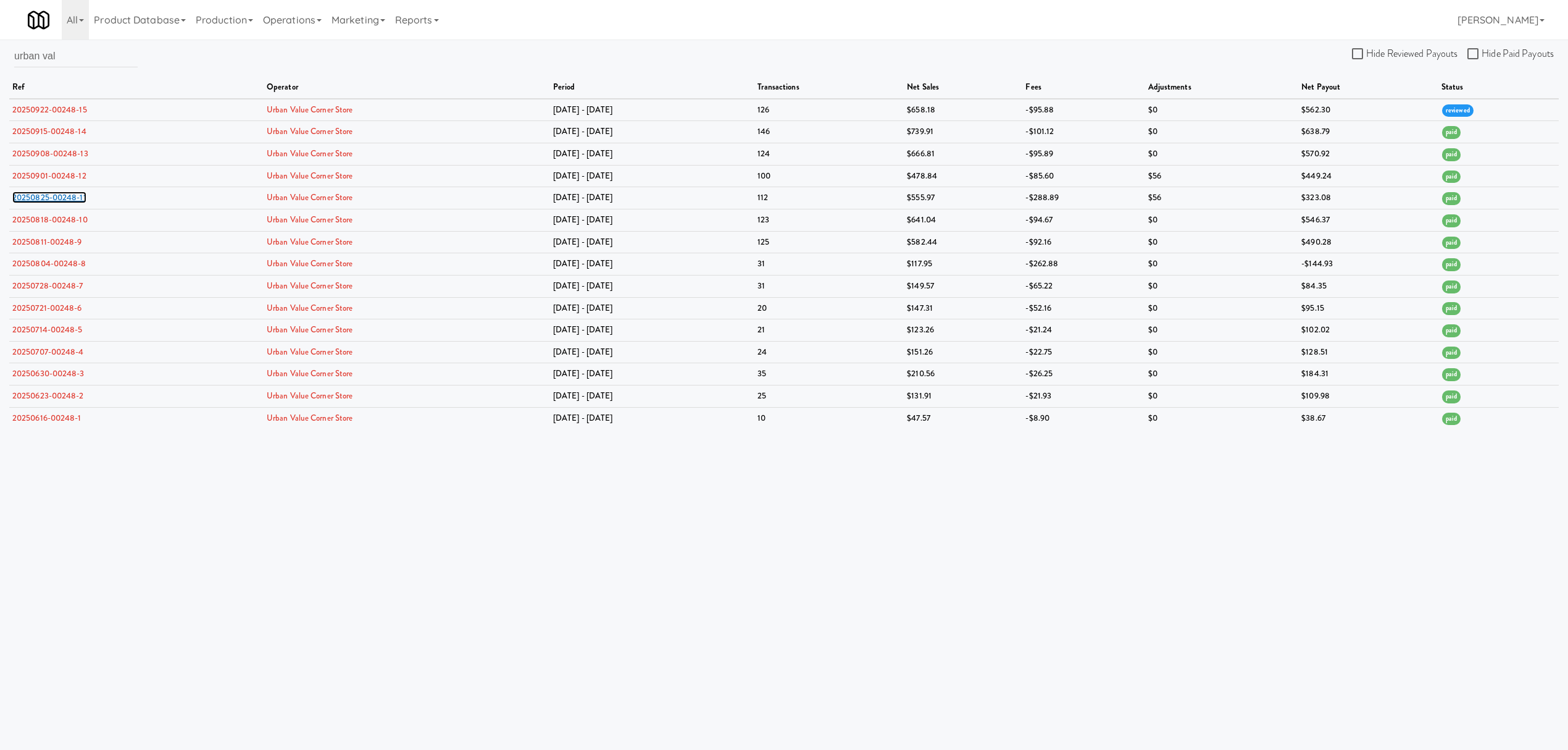
click at [67, 198] on link "20250825-00248-11" at bounding box center [49, 197] width 74 height 11
